Goal: Task Accomplishment & Management: Use online tool/utility

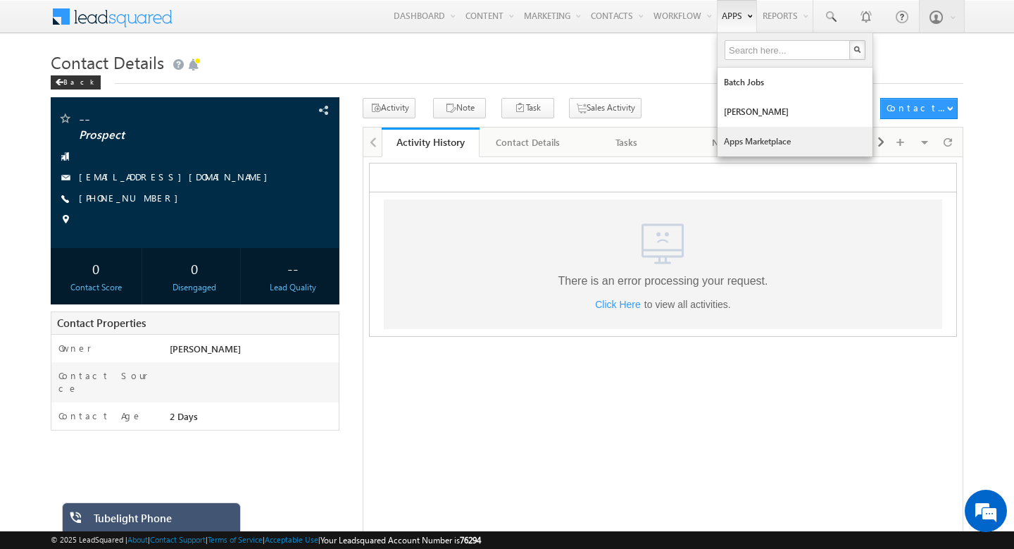
click at [742, 142] on link "Apps Marketplace" at bounding box center [795, 142] width 155 height 30
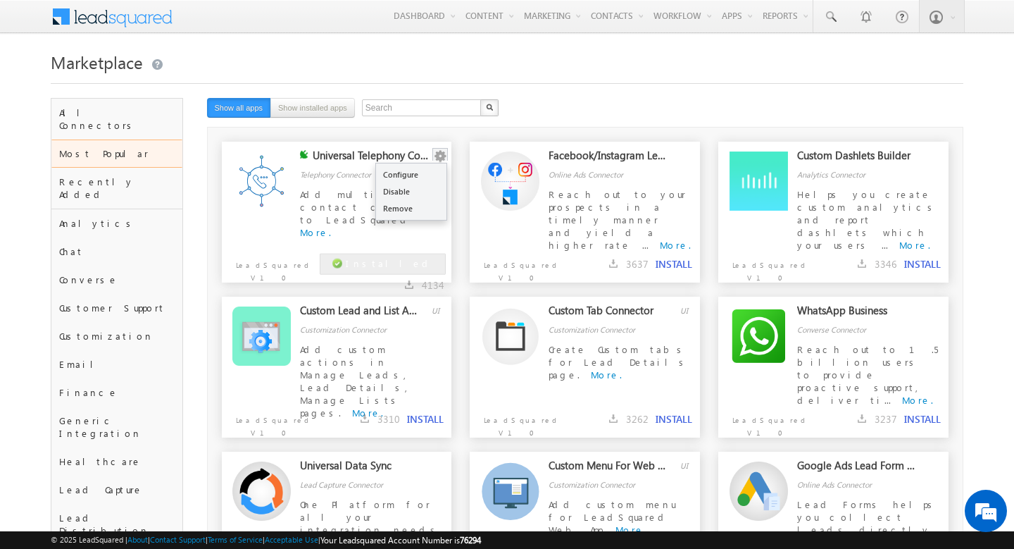
click at [437, 154] on button "button" at bounding box center [440, 156] width 14 height 14
click at [420, 177] on link "Configure" at bounding box center [411, 174] width 70 height 17
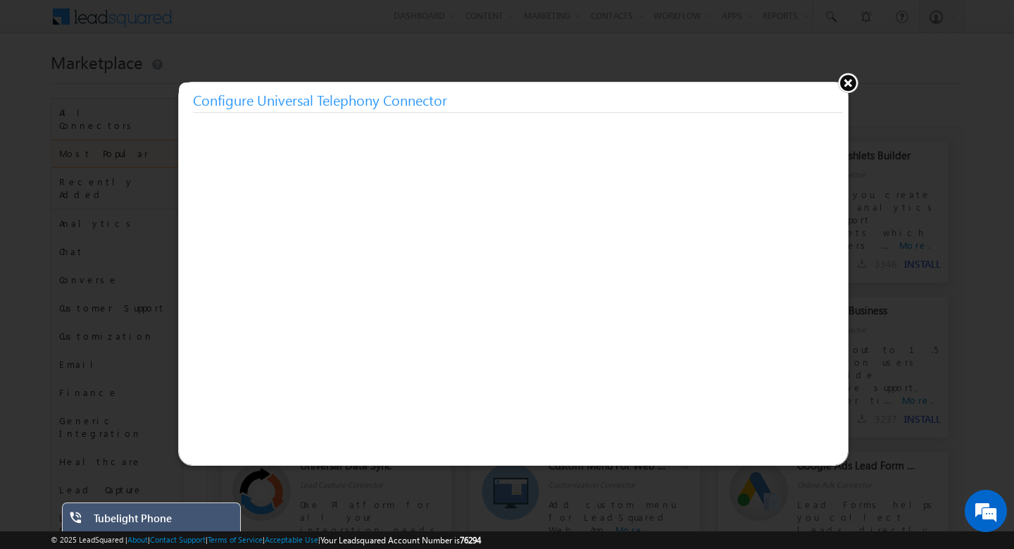
click at [847, 85] on button at bounding box center [847, 82] width 21 height 21
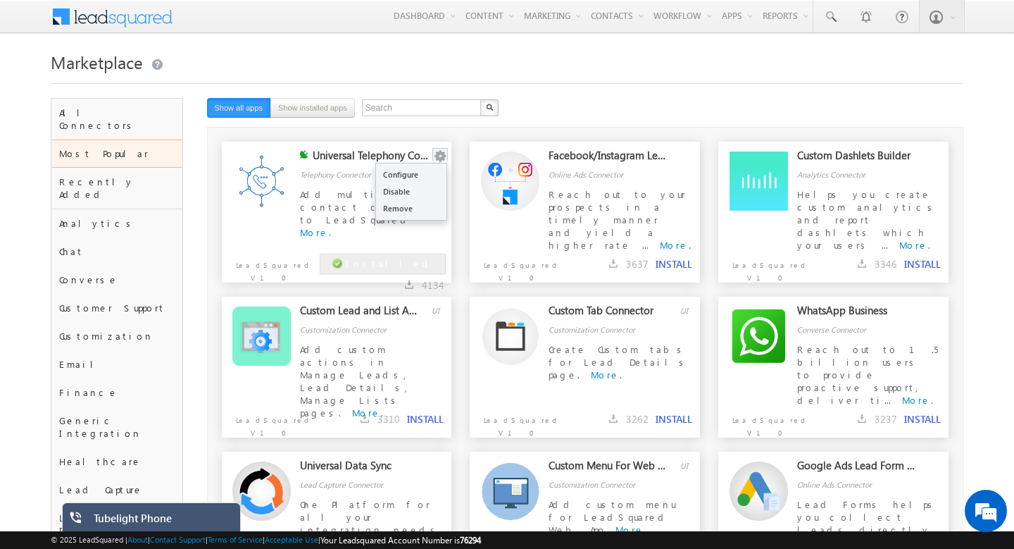
click at [444, 161] on button "button" at bounding box center [440, 156] width 14 height 14
